Goal: Use online tool/utility: Utilize a website feature to perform a specific function

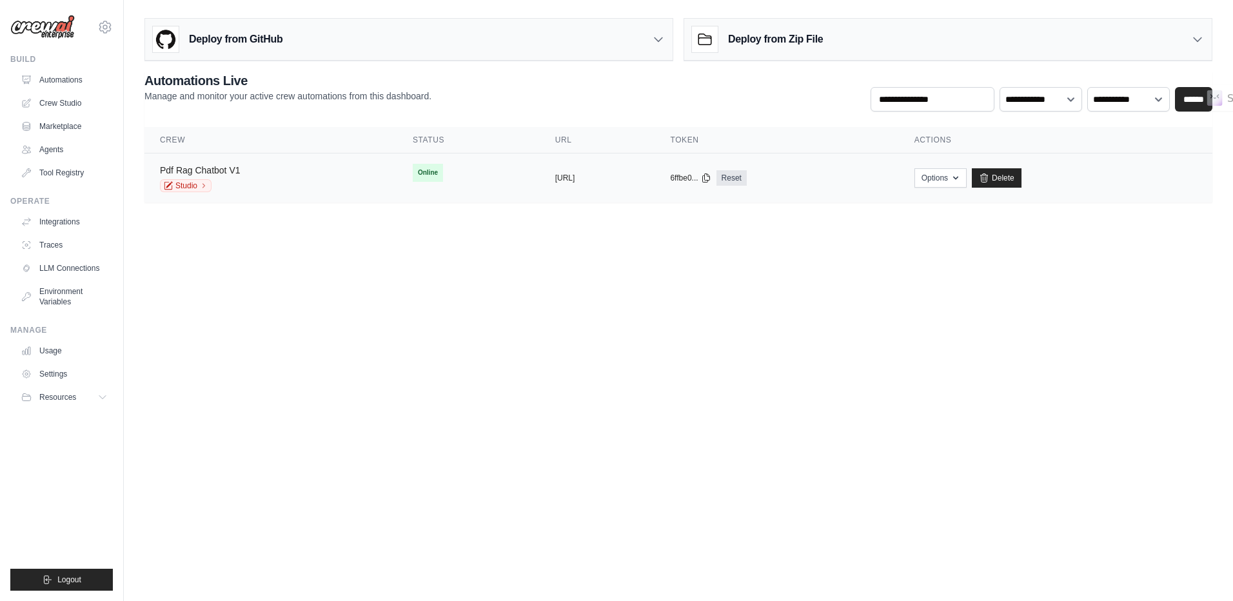
click at [208, 168] on link "Pdf Rag Chatbot V1" at bounding box center [200, 170] width 81 height 10
click at [55, 100] on link "Crew Studio" at bounding box center [65, 103] width 97 height 21
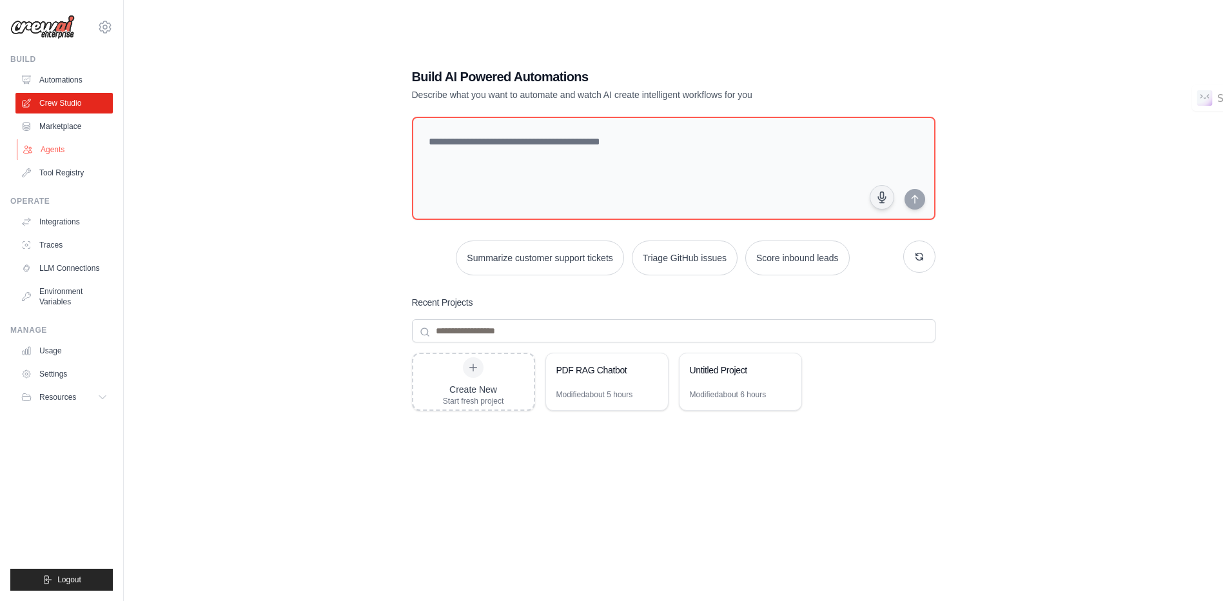
click at [56, 146] on link "Agents" at bounding box center [65, 149] width 97 height 21
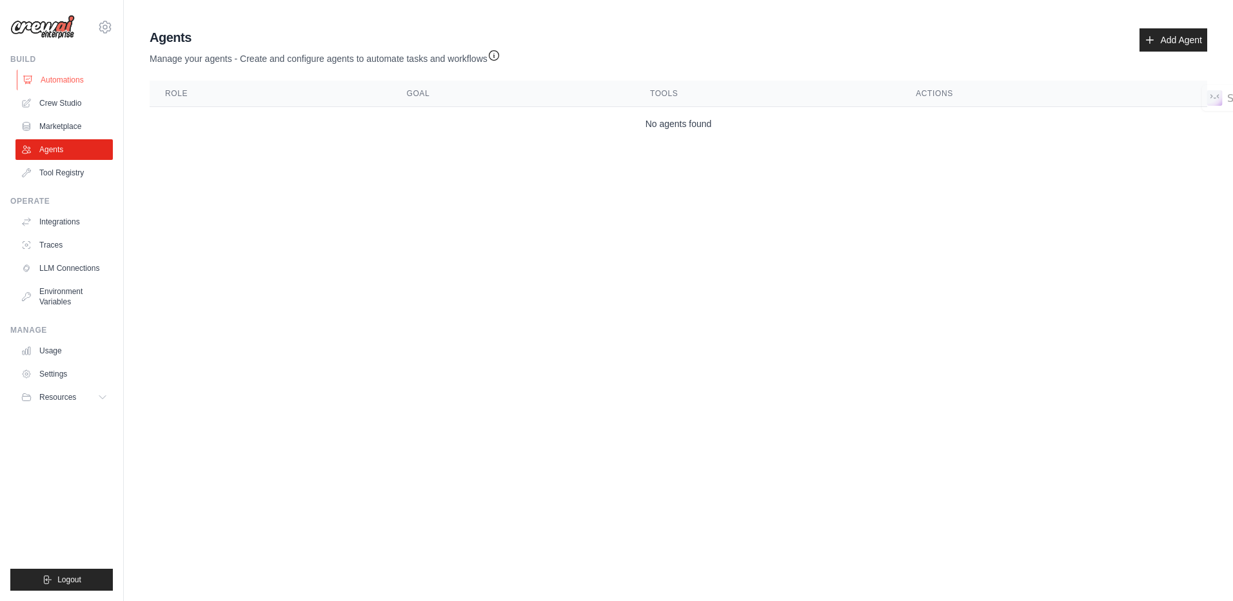
click at [54, 81] on link "Automations" at bounding box center [65, 80] width 97 height 21
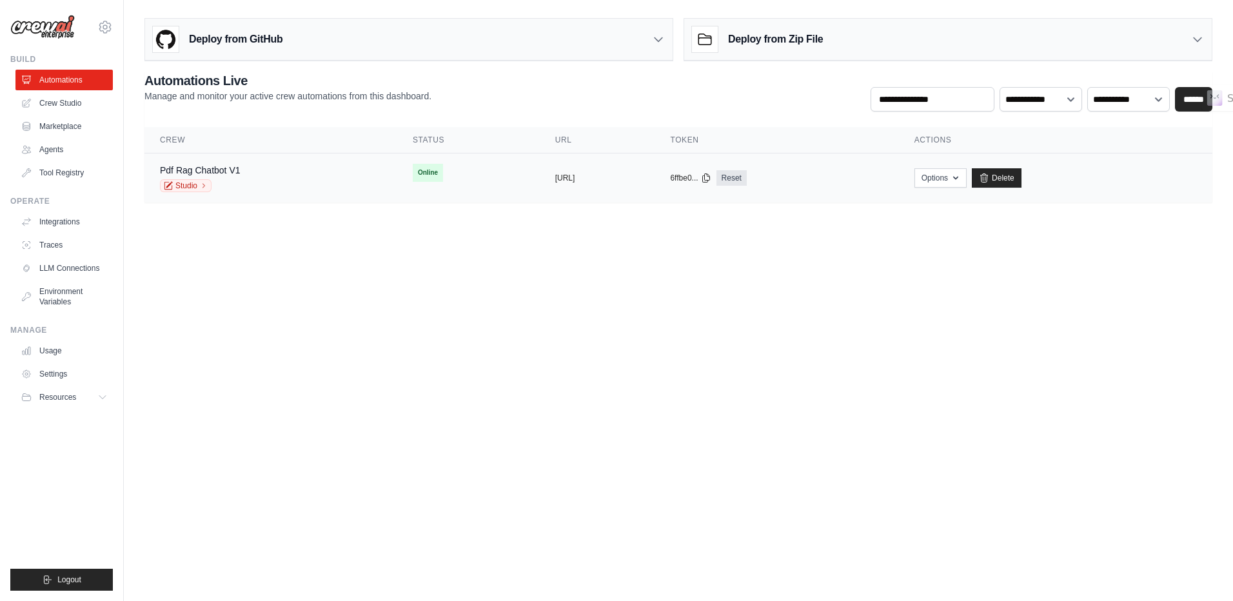
click at [261, 177] on div "Pdf Rag Chatbot V1 Studio" at bounding box center [271, 178] width 222 height 28
click at [189, 186] on link "Studio" at bounding box center [186, 185] width 52 height 13
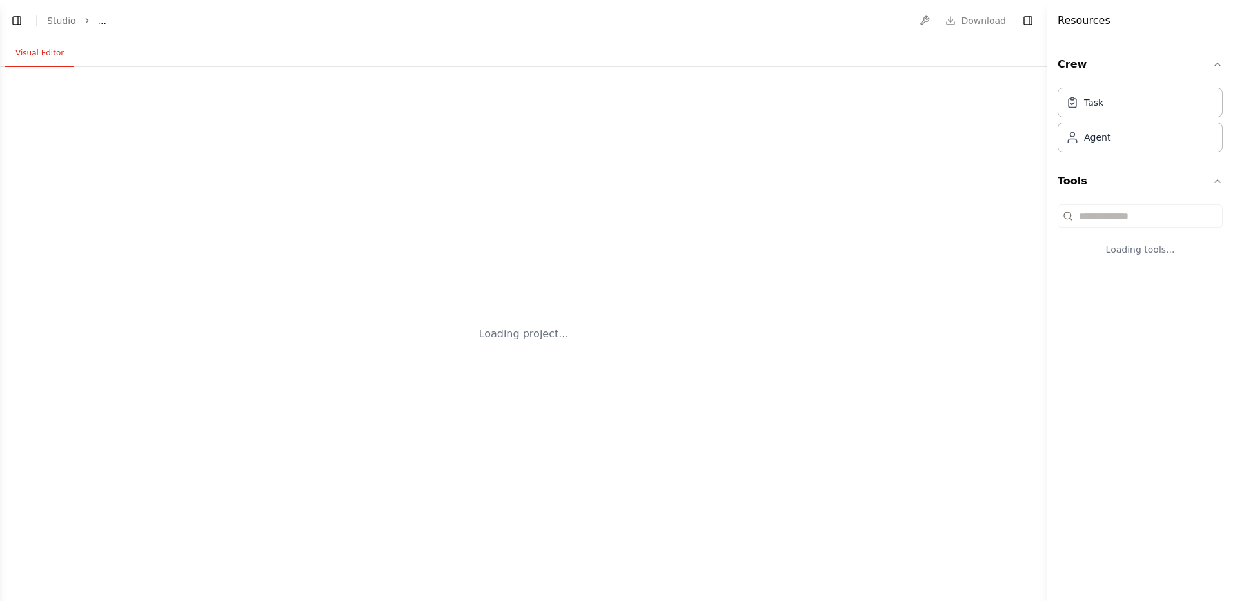
select select "****"
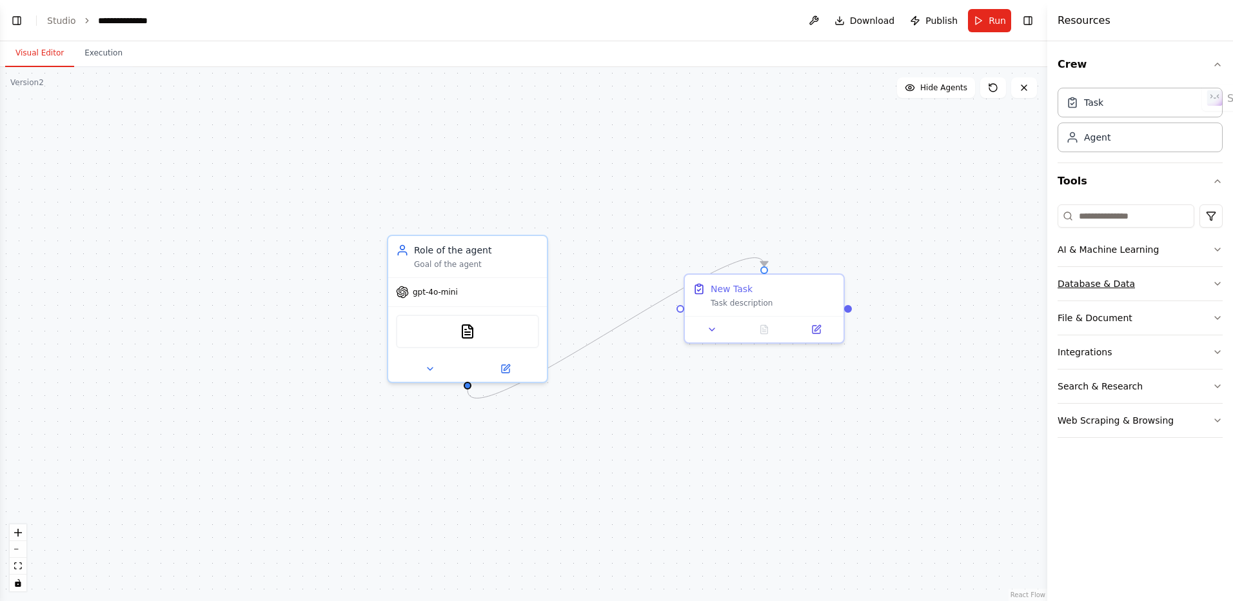
click at [1195, 284] on button "Database & Data" at bounding box center [1140, 284] width 165 height 34
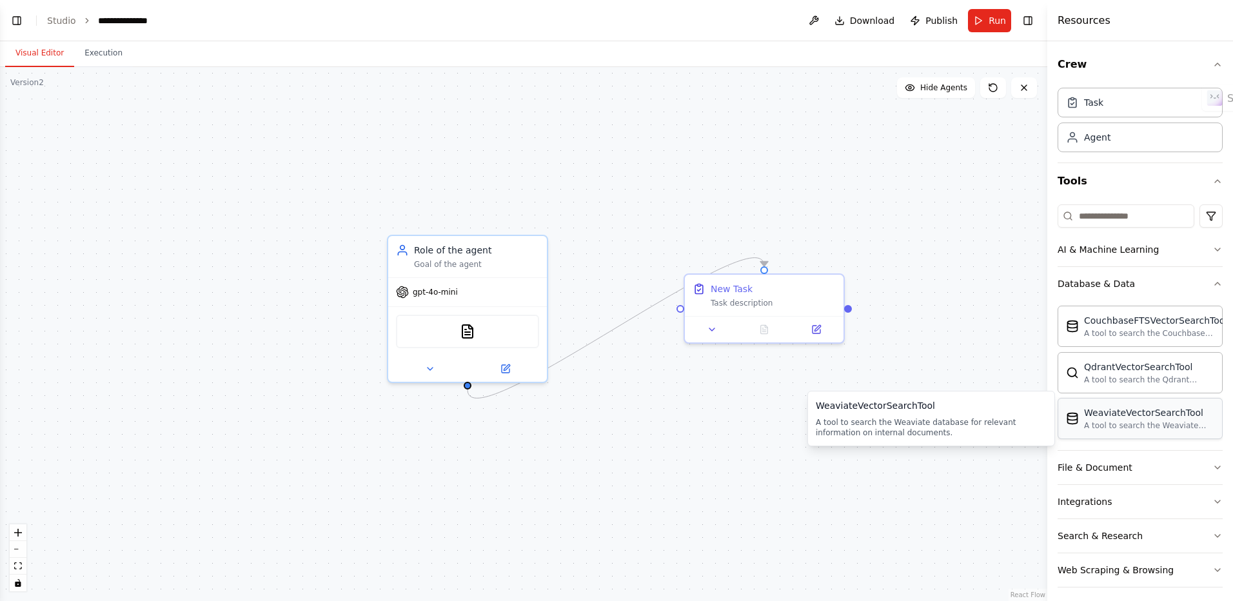
click at [1102, 424] on div "A tool to search the Weaviate database for relevant information on internal doc…" at bounding box center [1149, 425] width 130 height 10
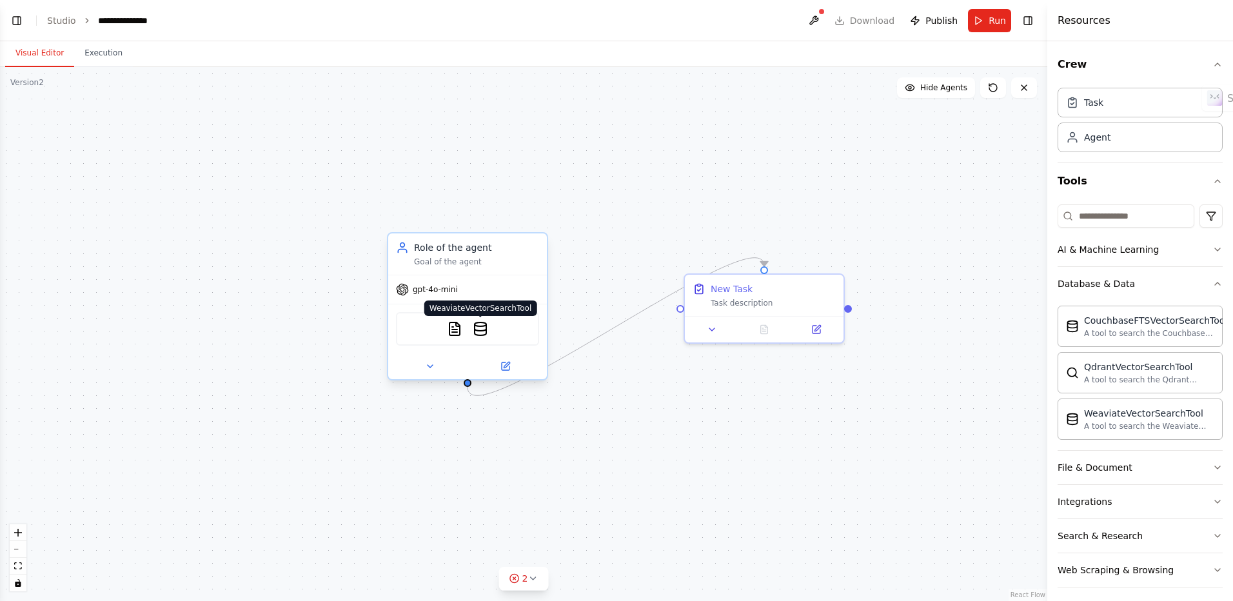
click at [485, 336] on img at bounding box center [480, 328] width 15 height 15
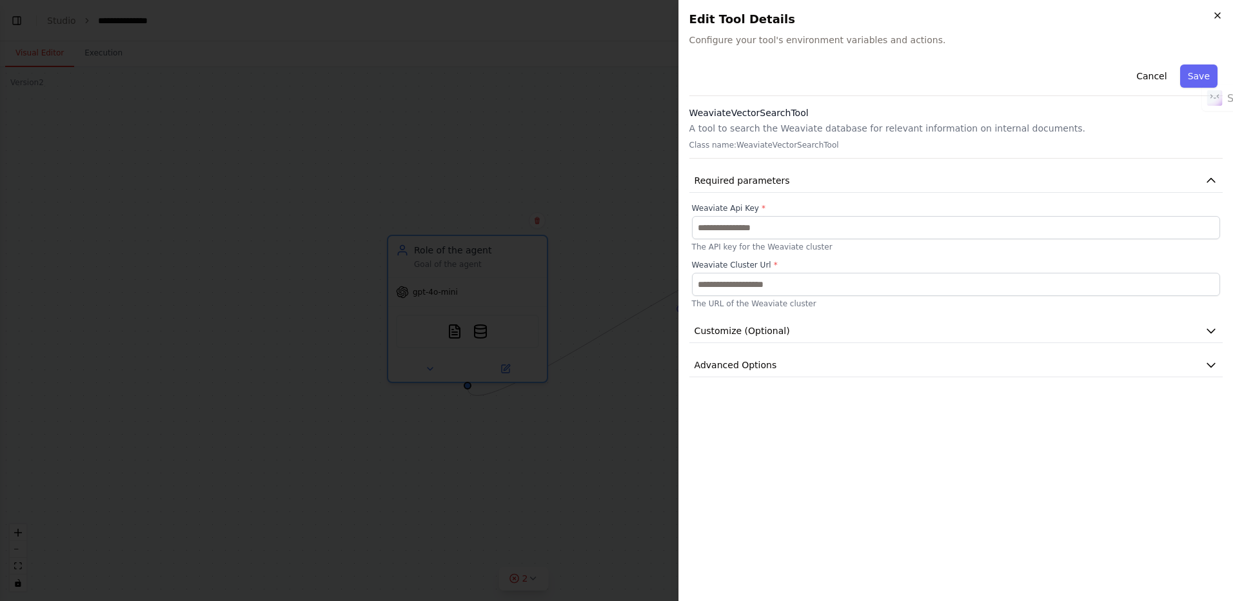
click at [1220, 17] on icon "button" at bounding box center [1217, 15] width 10 height 10
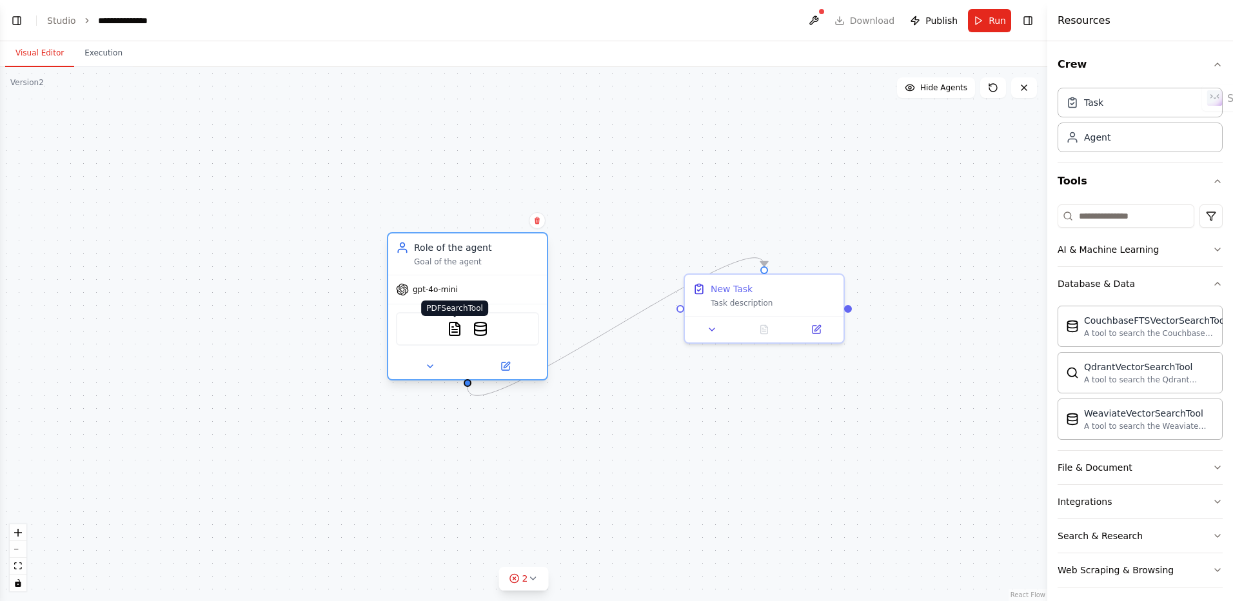
click at [455, 335] on img at bounding box center [454, 328] width 15 height 15
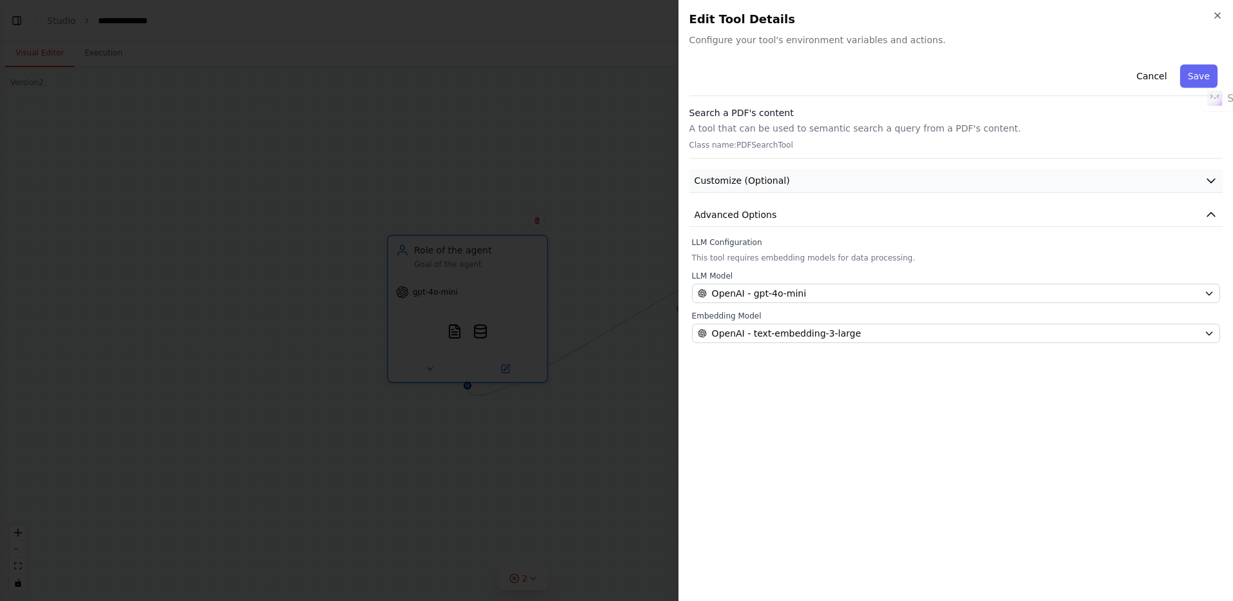
click at [822, 177] on button "Customize (Optional)" at bounding box center [955, 181] width 533 height 24
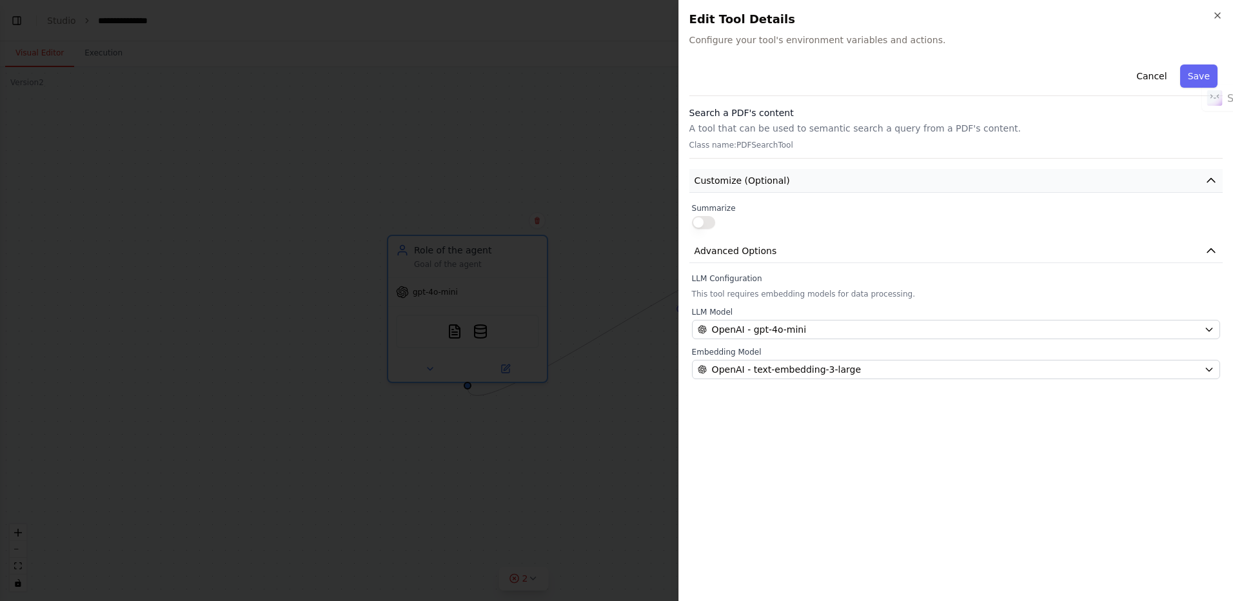
click at [817, 181] on button "Customize (Optional)" at bounding box center [955, 181] width 533 height 24
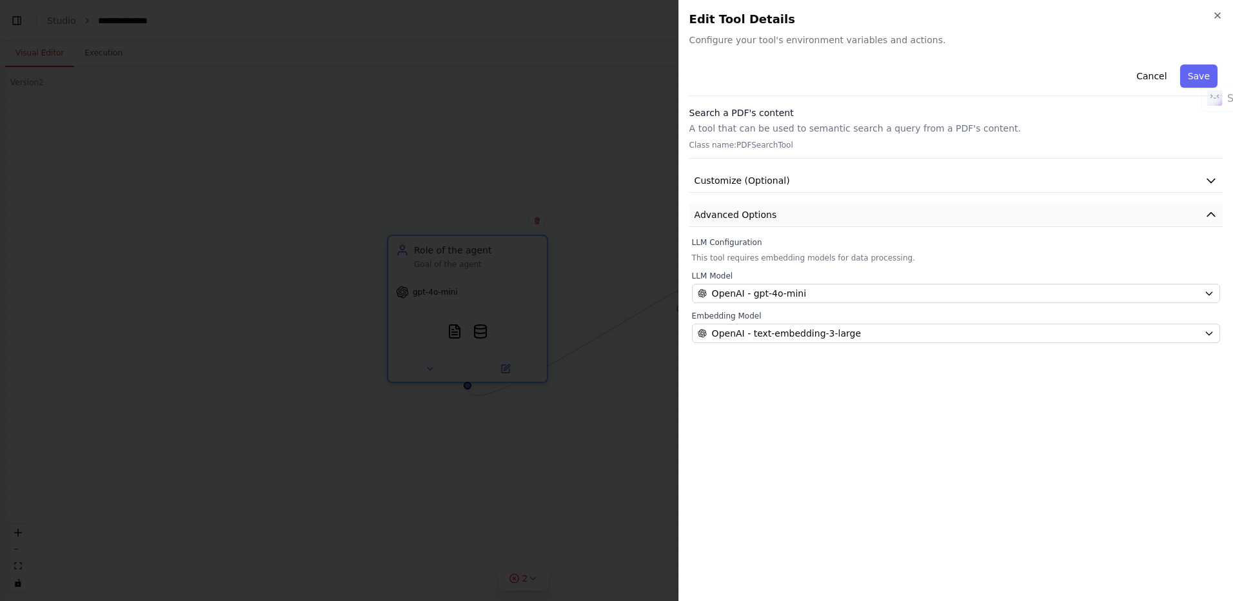
click at [807, 212] on button "Advanced Options" at bounding box center [955, 215] width 533 height 24
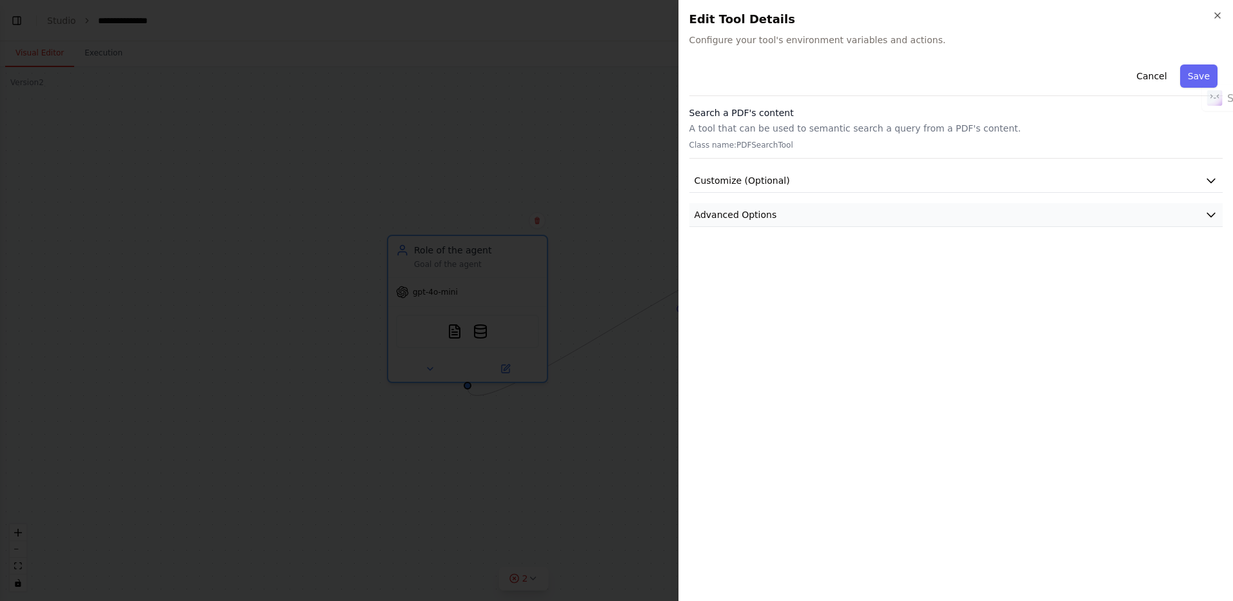
click at [807, 212] on button "Advanced Options" at bounding box center [955, 215] width 533 height 24
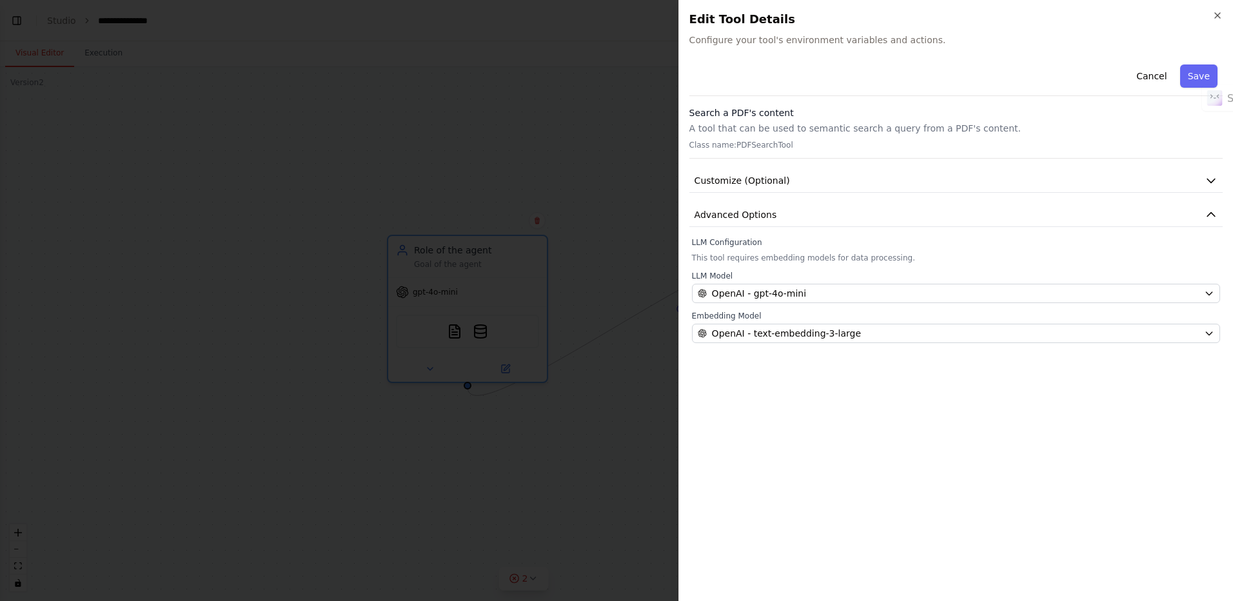
click at [777, 135] on div "Search a PDF's content A tool that can be used to semantic search a query from …" at bounding box center [955, 132] width 533 height 52
click at [1222, 20] on icon "button" at bounding box center [1217, 15] width 10 height 10
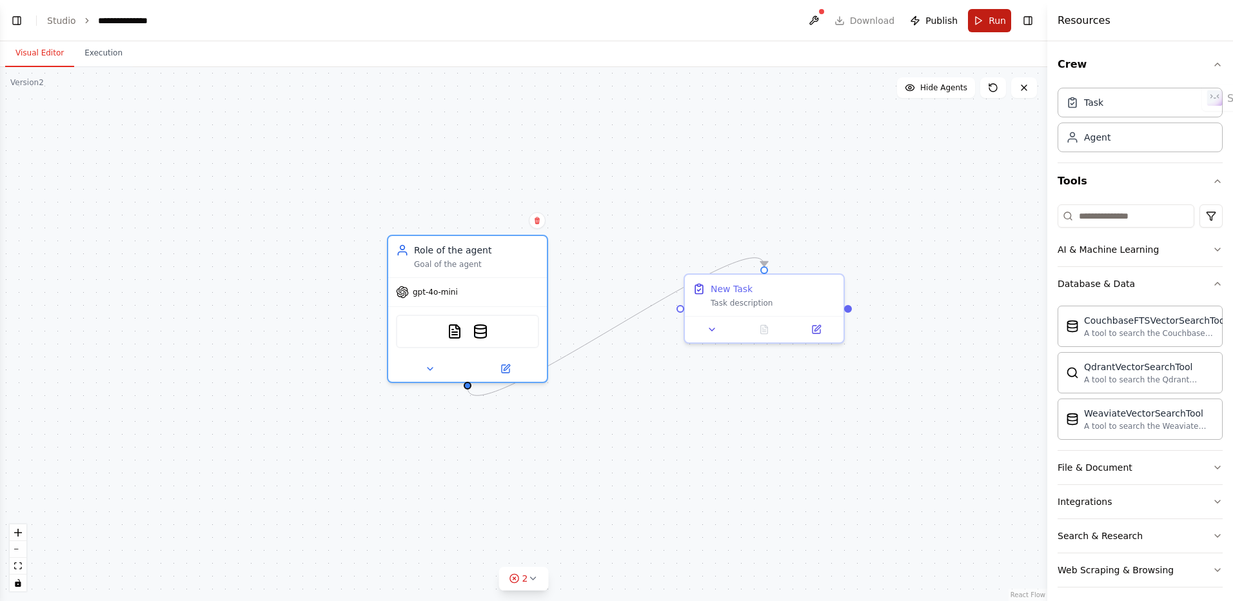
click at [991, 21] on span "Run" at bounding box center [997, 20] width 17 height 13
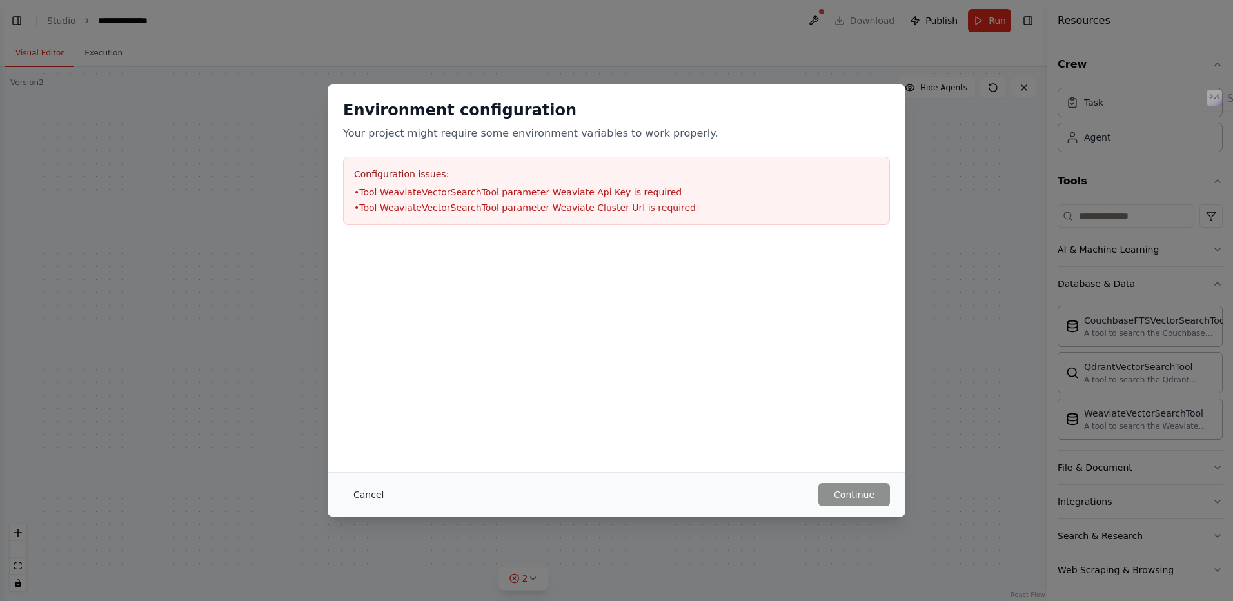
click at [357, 496] on button "Cancel" at bounding box center [368, 494] width 51 height 23
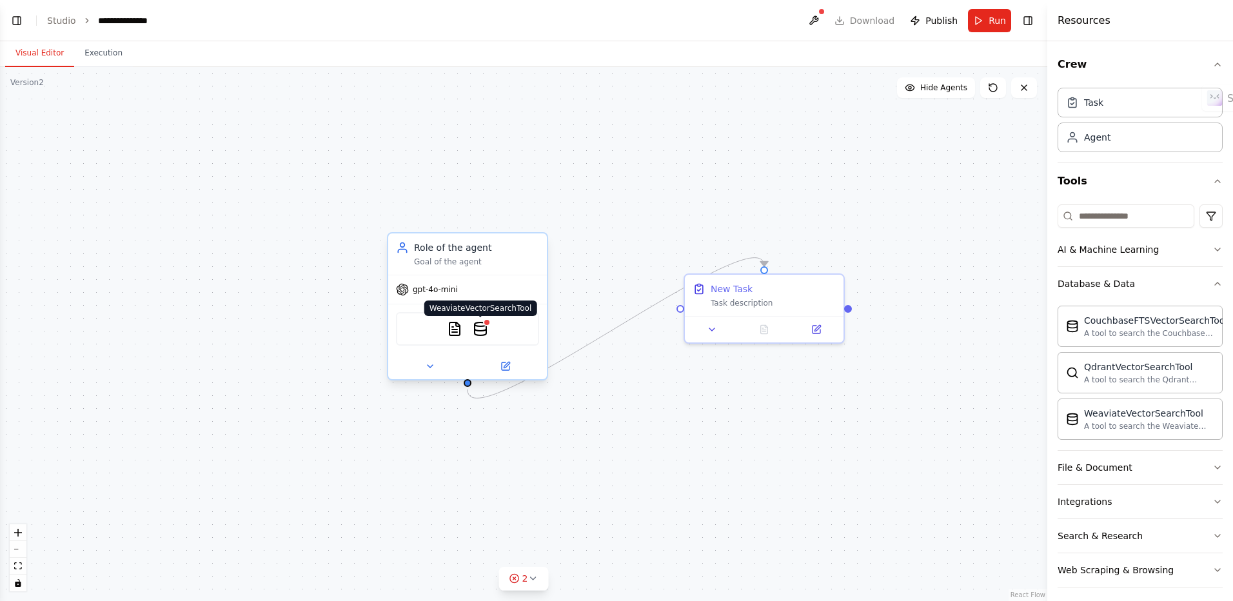
click at [476, 333] on img at bounding box center [480, 328] width 15 height 15
click at [537, 223] on icon at bounding box center [537, 220] width 5 height 7
click at [486, 336] on img at bounding box center [480, 328] width 15 height 15
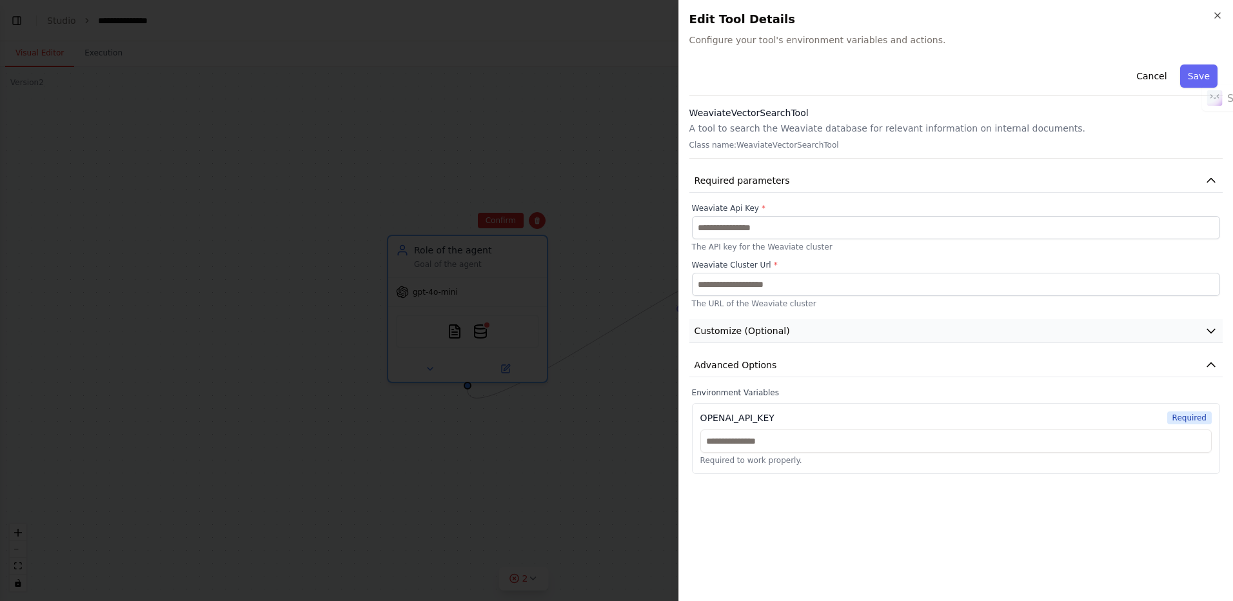
click at [1207, 330] on icon "button" at bounding box center [1211, 330] width 13 height 13
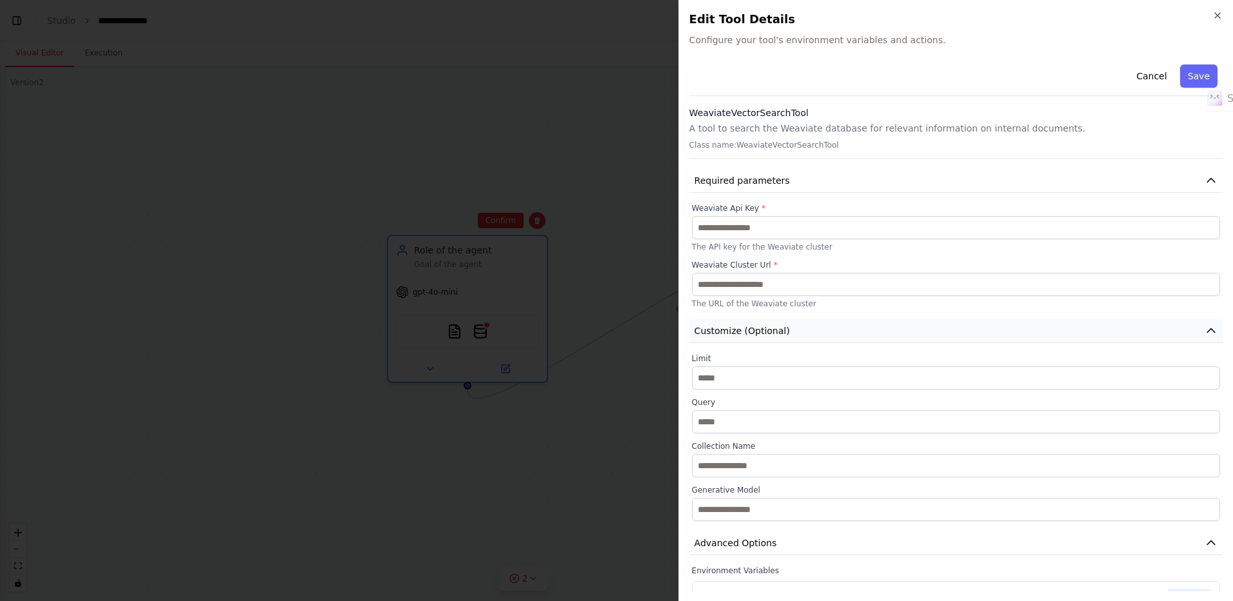
click at [1207, 330] on icon "button" at bounding box center [1211, 330] width 13 height 13
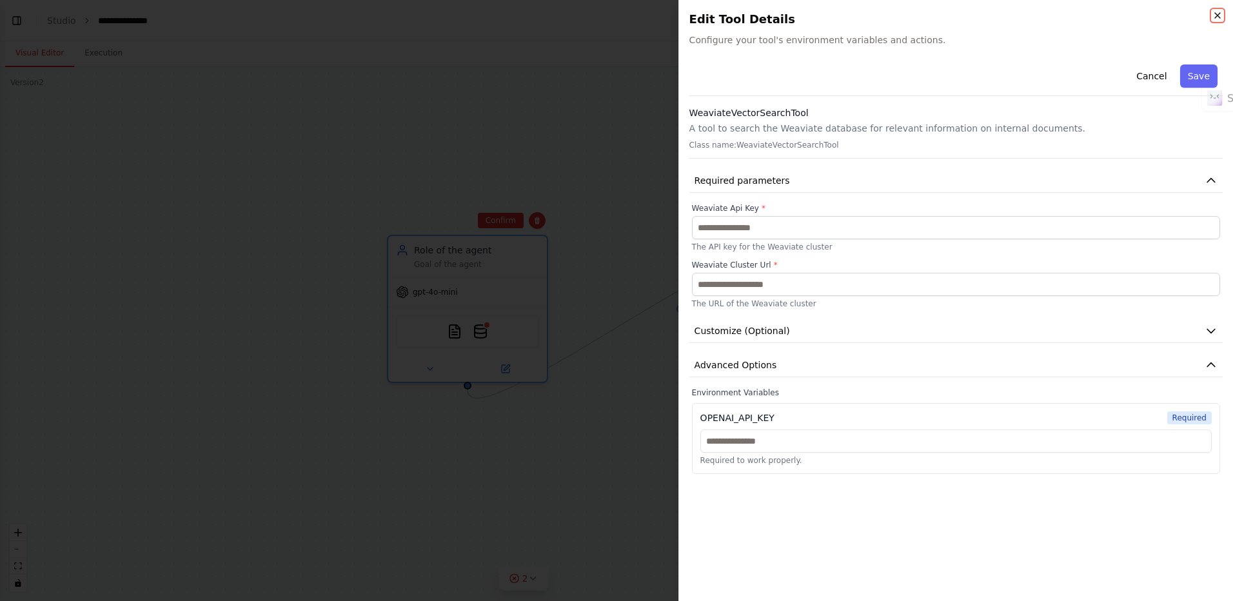
click at [1216, 15] on icon "button" at bounding box center [1217, 15] width 10 height 10
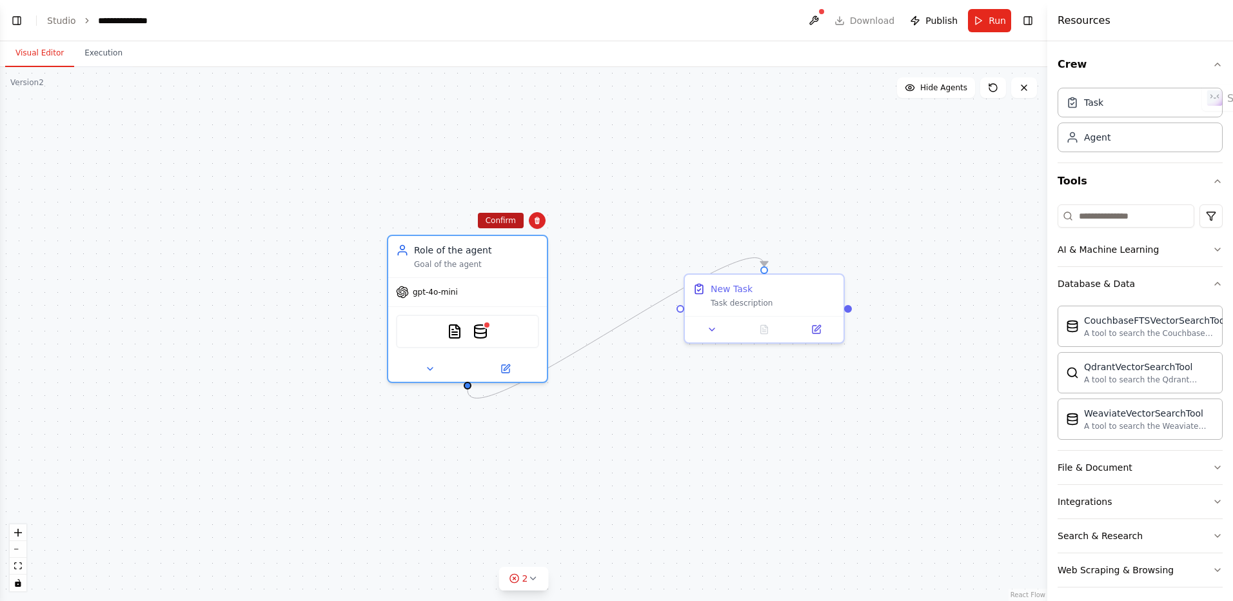
click at [507, 222] on button "Confirm" at bounding box center [501, 220] width 46 height 15
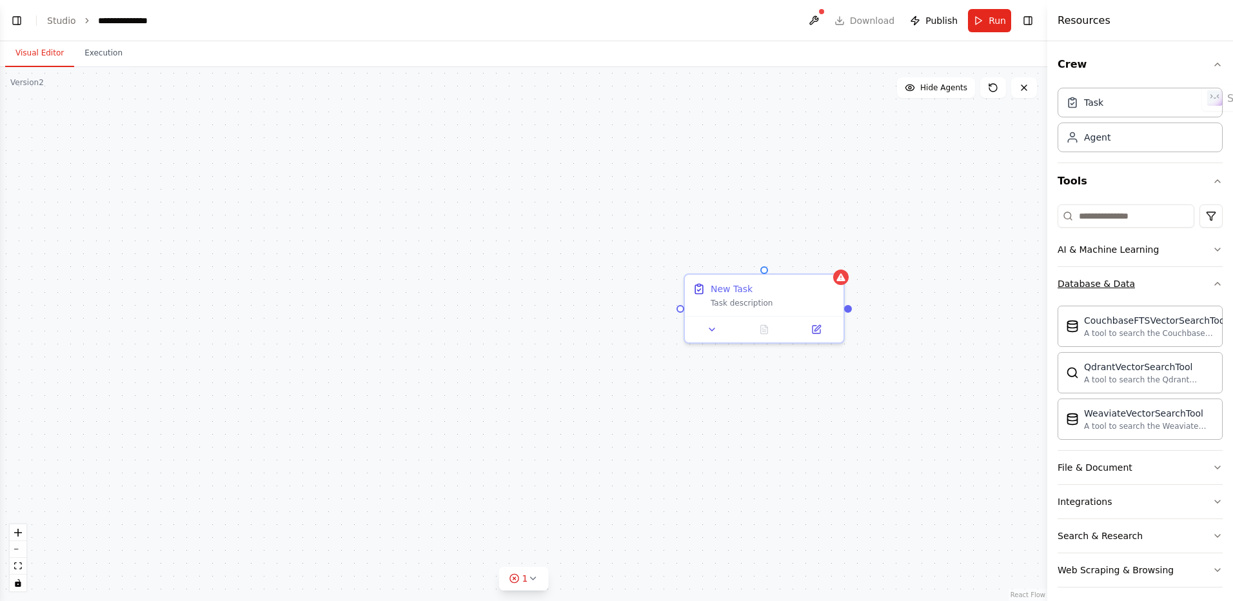
click at [1212, 281] on icon "button" at bounding box center [1217, 284] width 10 height 10
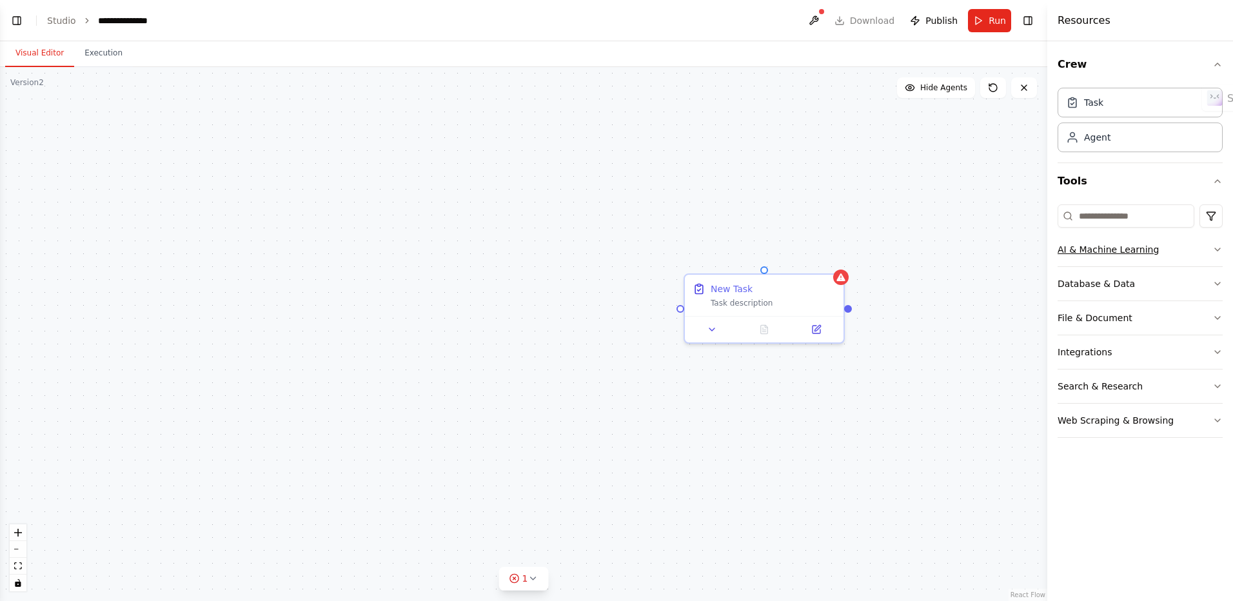
click at [1217, 253] on icon "button" at bounding box center [1217, 249] width 10 height 10
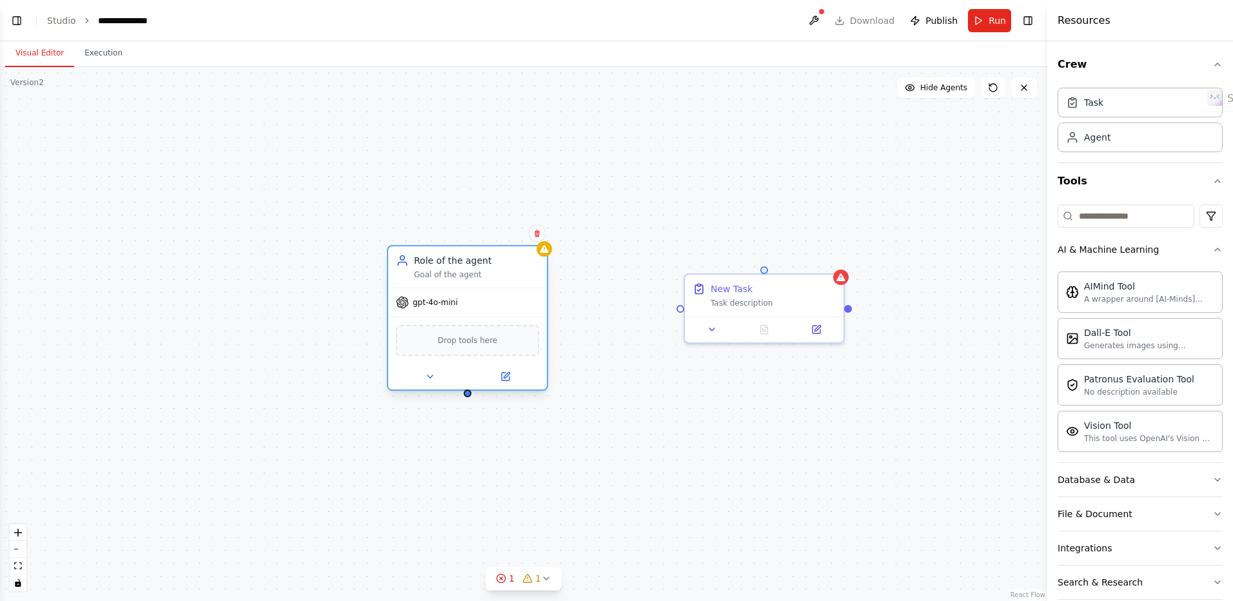
drag, startPoint x: 506, startPoint y: 282, endPoint x: 450, endPoint y: 250, distance: 64.2
click at [450, 254] on div "Role of the agent Goal of the agent" at bounding box center [476, 267] width 125 height 26
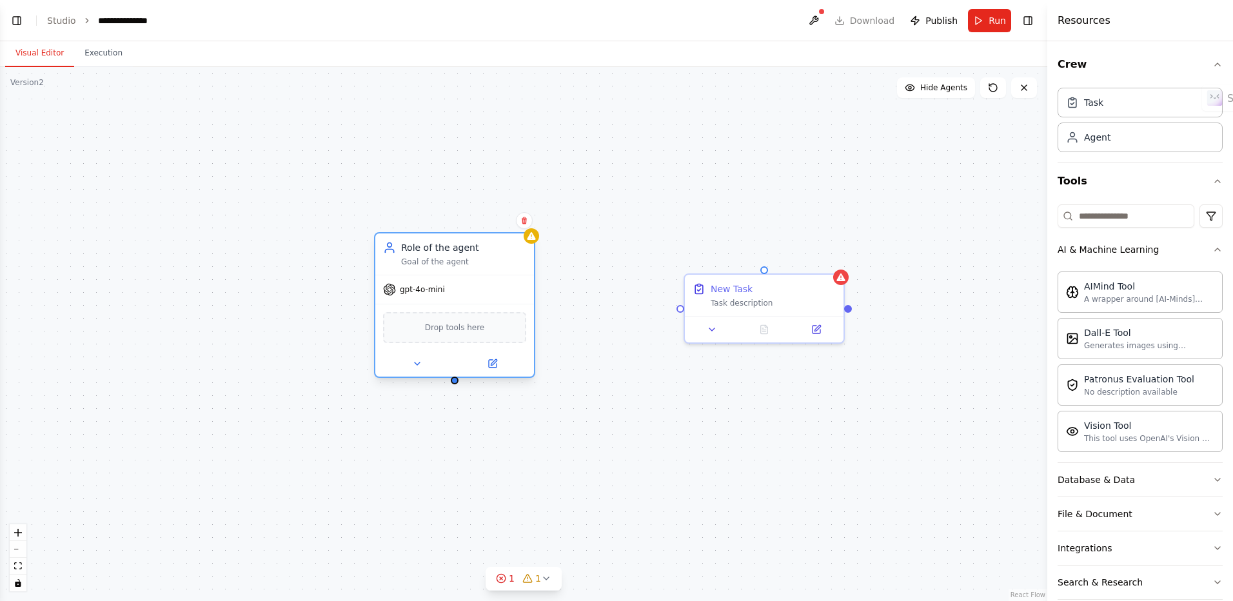
click at [475, 334] on div "Drop tools here" at bounding box center [454, 327] width 143 height 31
click at [1212, 253] on icon "button" at bounding box center [1217, 249] width 10 height 10
